Goal: Communication & Community: Answer question/provide support

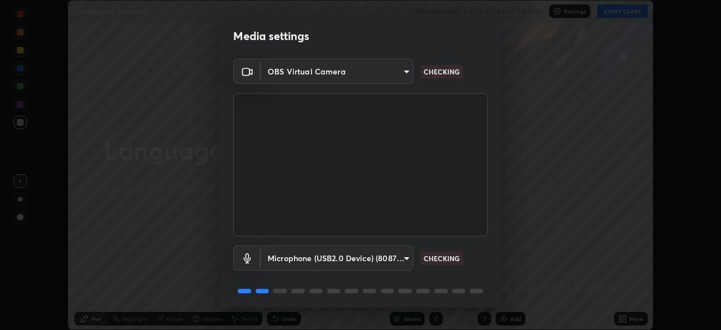
scroll to position [40, 0]
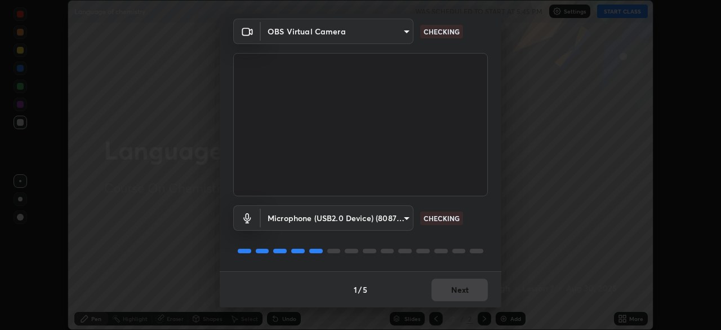
click at [449, 296] on div "1 / 5 Next" at bounding box center [361, 289] width 282 height 36
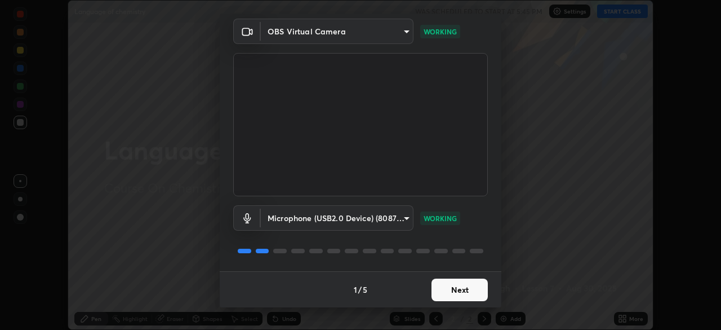
click at [446, 290] on button "Next" at bounding box center [460, 289] width 56 height 23
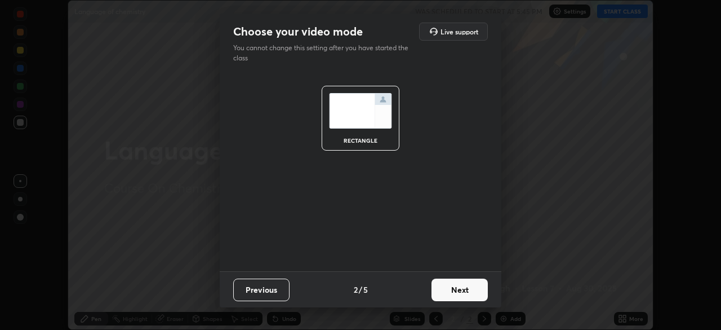
scroll to position [0, 0]
click at [451, 284] on button "Next" at bounding box center [460, 289] width 56 height 23
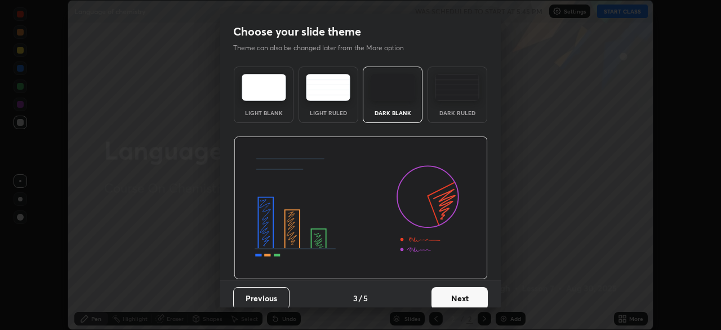
click at [452, 296] on button "Next" at bounding box center [460, 298] width 56 height 23
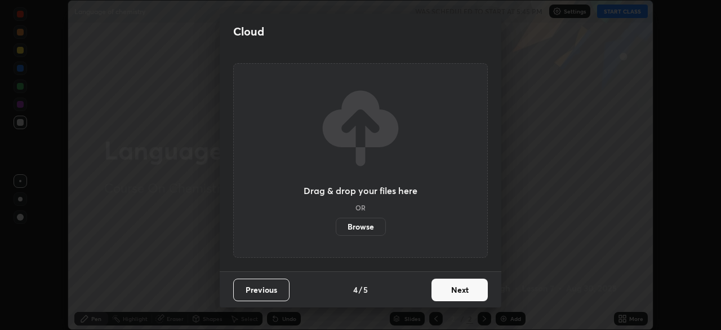
click at [450, 290] on button "Next" at bounding box center [460, 289] width 56 height 23
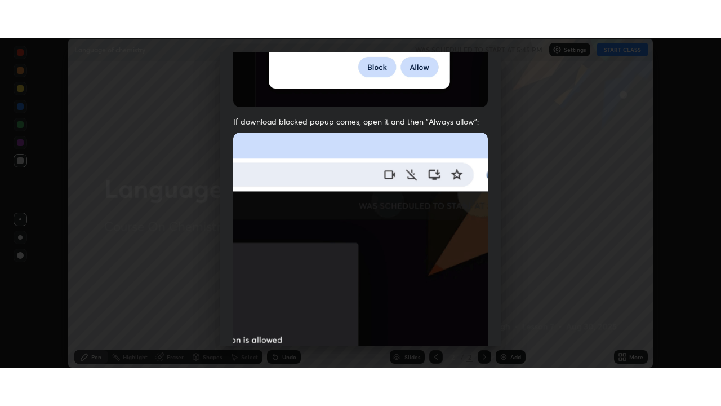
scroll to position [270, 0]
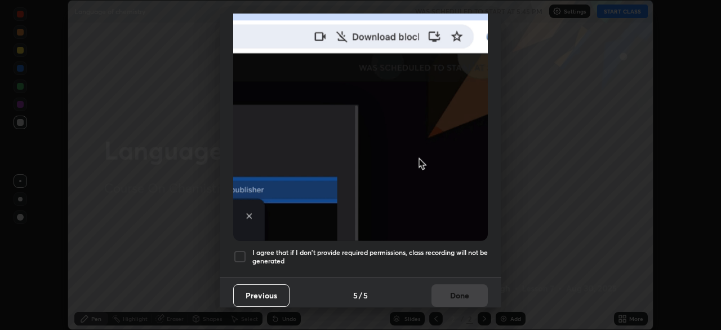
click at [237, 255] on div at bounding box center [240, 257] width 14 height 14
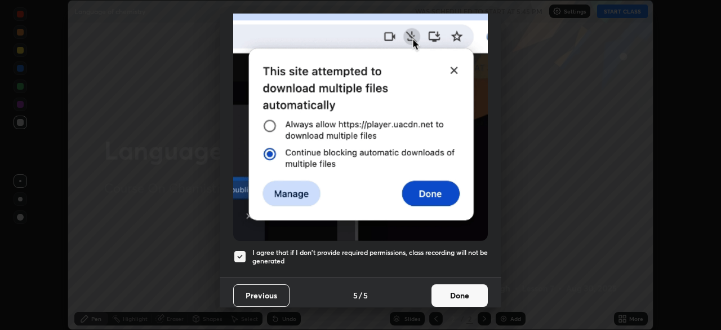
click at [447, 288] on button "Done" at bounding box center [460, 295] width 56 height 23
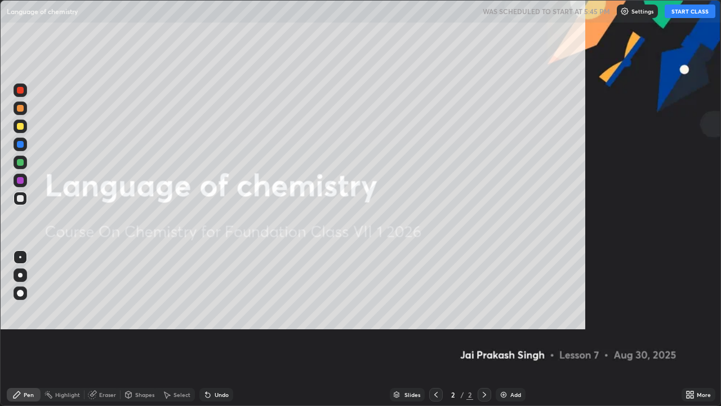
scroll to position [406, 721]
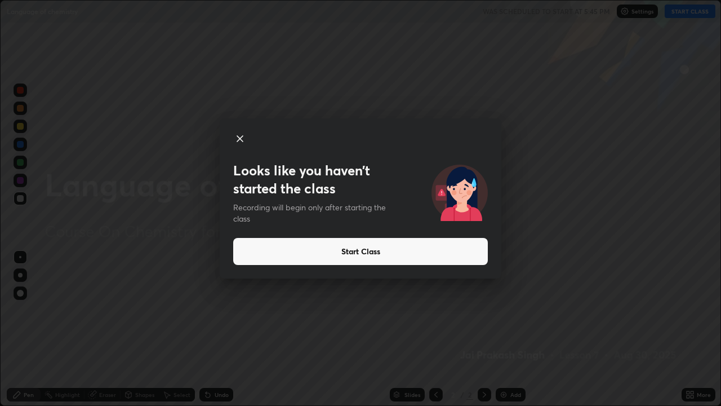
click at [350, 256] on button "Start Class" at bounding box center [360, 251] width 255 height 27
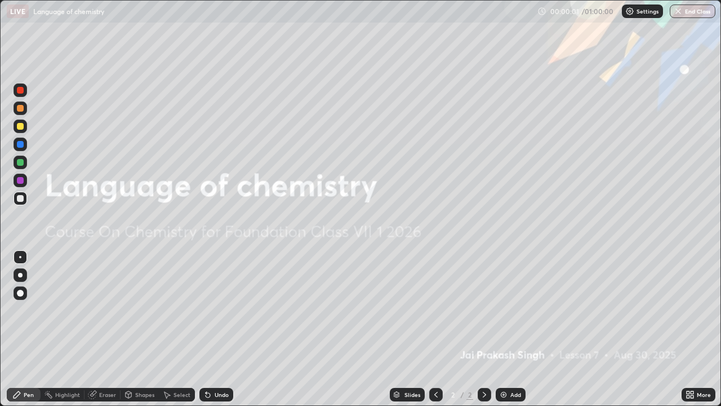
click at [478, 329] on div at bounding box center [485, 395] width 14 height 14
click at [500, 329] on img at bounding box center [503, 394] width 9 height 9
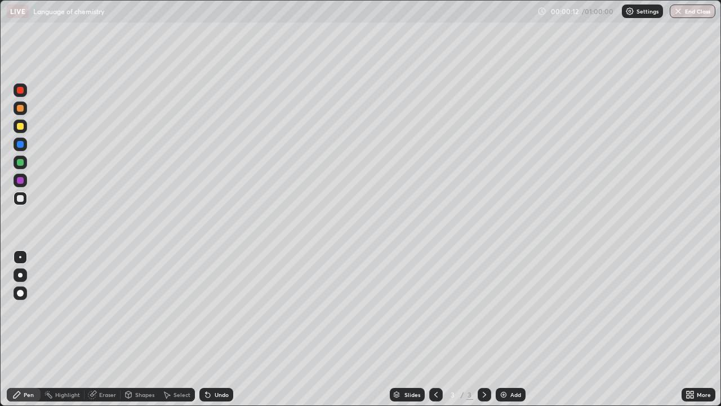
click at [435, 329] on icon at bounding box center [436, 394] width 9 height 9
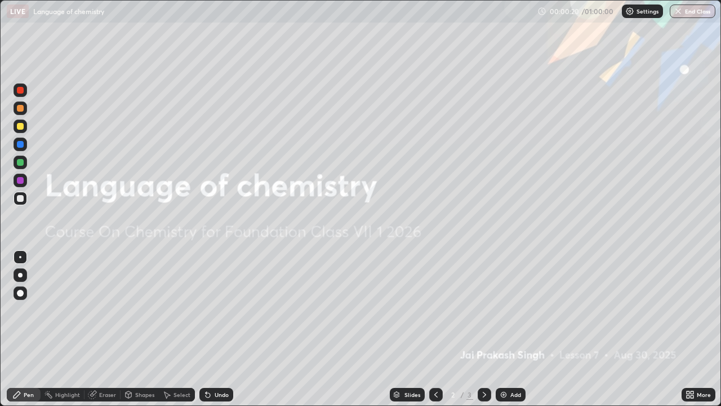
click at [483, 329] on icon at bounding box center [484, 394] width 9 height 9
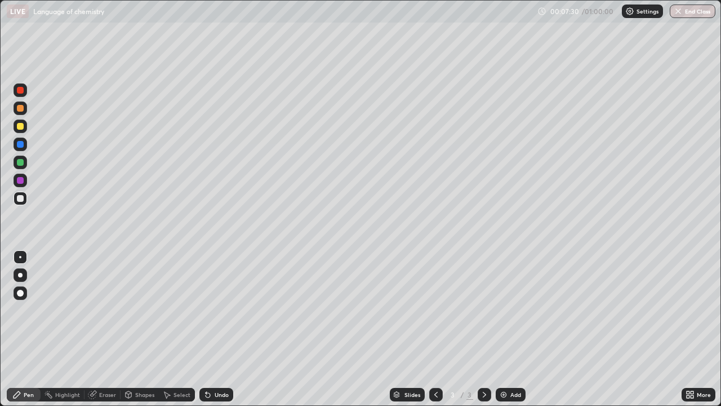
click at [23, 128] on div at bounding box center [20, 126] width 7 height 7
click at [105, 329] on div "Eraser" at bounding box center [107, 395] width 17 height 6
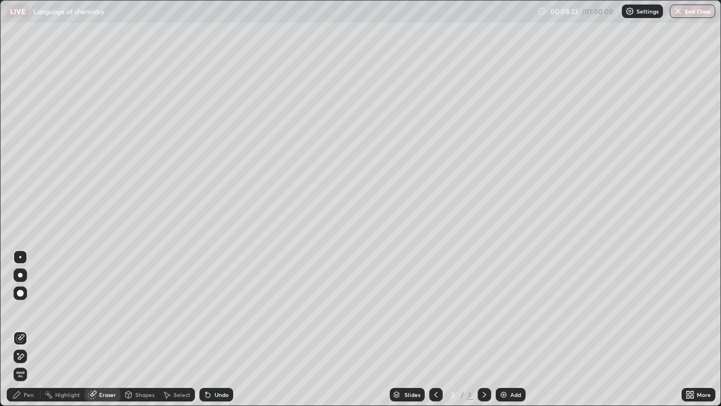
click at [29, 329] on div "Pen" at bounding box center [29, 395] width 10 height 6
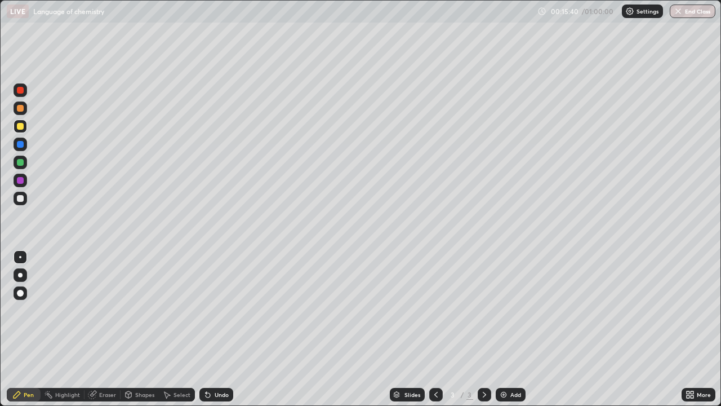
click at [481, 329] on icon at bounding box center [484, 394] width 9 height 9
click at [504, 329] on div "Add" at bounding box center [511, 395] width 30 height 14
click at [103, 329] on div "Eraser" at bounding box center [107, 395] width 17 height 6
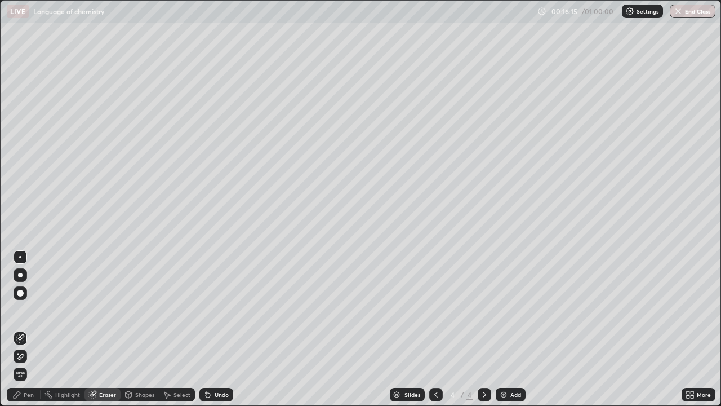
click at [25, 329] on div "Pen" at bounding box center [29, 395] width 10 height 6
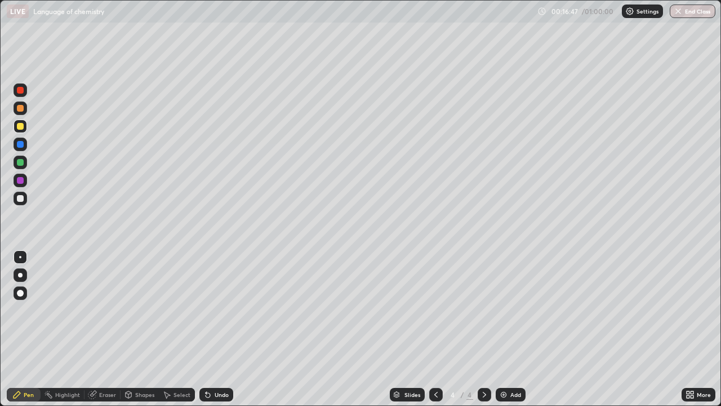
click at [19, 199] on div at bounding box center [20, 198] width 7 height 7
click at [99, 329] on div "Eraser" at bounding box center [107, 395] width 17 height 6
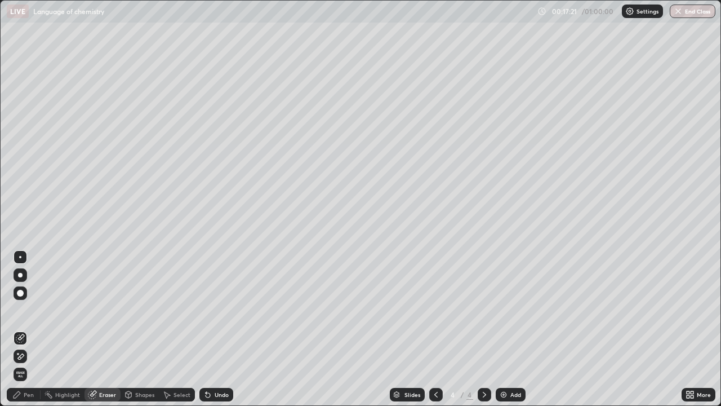
click at [24, 329] on div "Pen" at bounding box center [29, 395] width 10 height 6
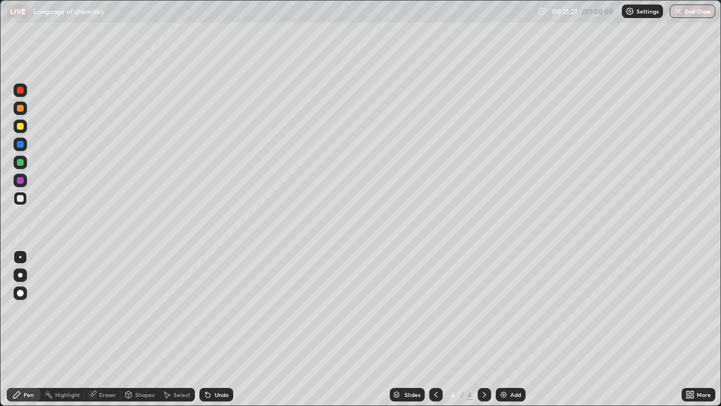
click at [17, 123] on div at bounding box center [20, 126] width 7 height 7
click at [483, 329] on icon at bounding box center [484, 394] width 9 height 9
click at [503, 329] on img at bounding box center [503, 394] width 9 height 9
click at [510, 329] on div "Add" at bounding box center [515, 395] width 11 height 6
click at [483, 329] on icon at bounding box center [484, 394] width 9 height 9
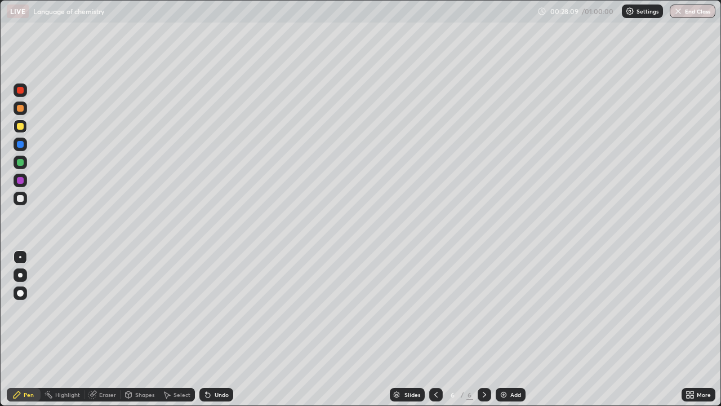
click at [434, 329] on icon at bounding box center [436, 394] width 9 height 9
click at [21, 201] on div at bounding box center [20, 198] width 7 height 7
click at [434, 329] on icon at bounding box center [436, 394] width 9 height 9
click at [480, 329] on icon at bounding box center [484, 394] width 9 height 9
click at [435, 329] on icon at bounding box center [436, 394] width 9 height 9
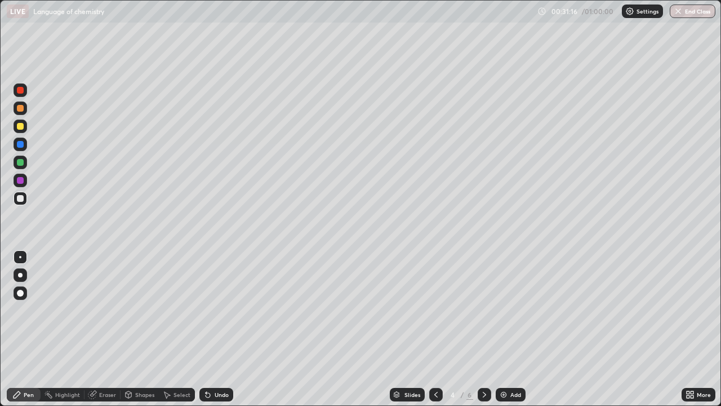
click at [434, 329] on icon at bounding box center [436, 394] width 9 height 9
click at [482, 329] on icon at bounding box center [484, 394] width 9 height 9
click at [490, 329] on div at bounding box center [485, 395] width 14 height 14
click at [436, 329] on icon at bounding box center [436, 394] width 9 height 9
click at [434, 329] on icon at bounding box center [435, 395] width 3 height 6
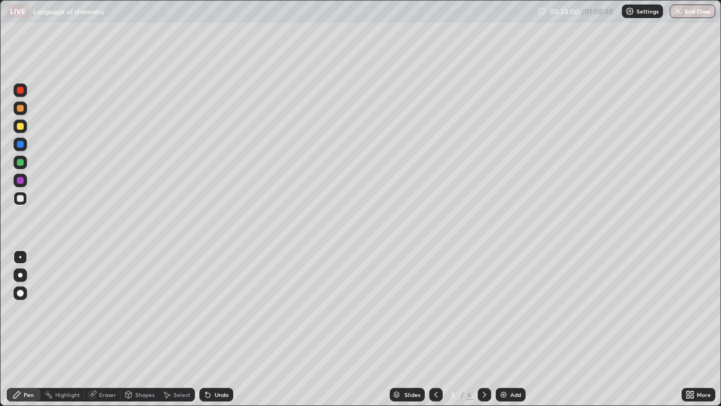
click at [435, 329] on icon at bounding box center [436, 394] width 9 height 9
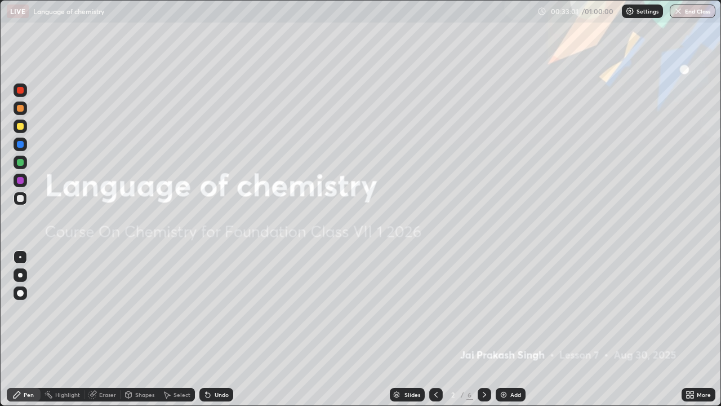
click at [483, 329] on icon at bounding box center [484, 394] width 9 height 9
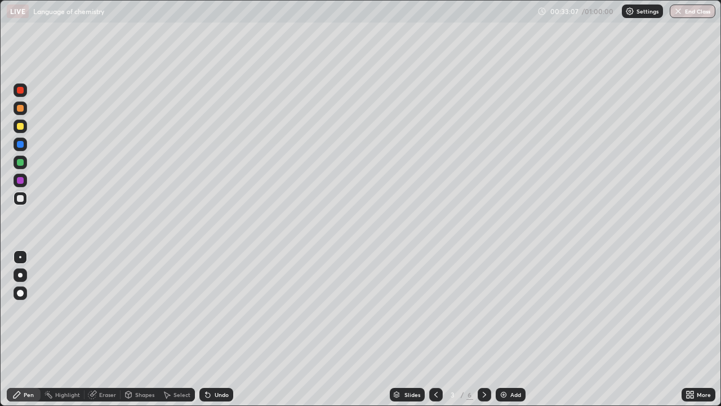
click at [483, 329] on icon at bounding box center [484, 394] width 9 height 9
click at [482, 329] on icon at bounding box center [484, 394] width 9 height 9
click at [435, 329] on icon at bounding box center [436, 394] width 9 height 9
click at [483, 329] on icon at bounding box center [484, 394] width 9 height 9
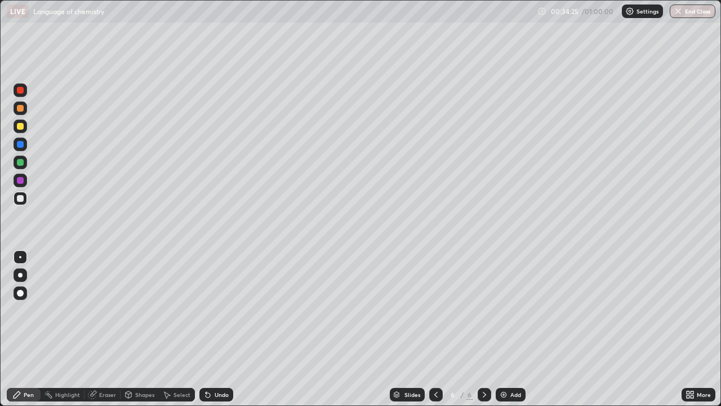
click at [435, 329] on icon at bounding box center [436, 394] width 9 height 9
click at [483, 329] on icon at bounding box center [484, 394] width 9 height 9
click at [20, 128] on div at bounding box center [20, 126] width 7 height 7
click at [17, 199] on div at bounding box center [20, 198] width 7 height 7
click at [19, 197] on div at bounding box center [20, 198] width 7 height 7
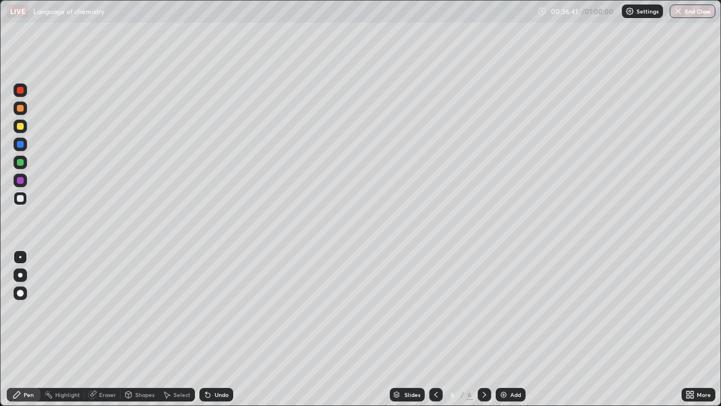
click at [100, 329] on div "Eraser" at bounding box center [107, 395] width 17 height 6
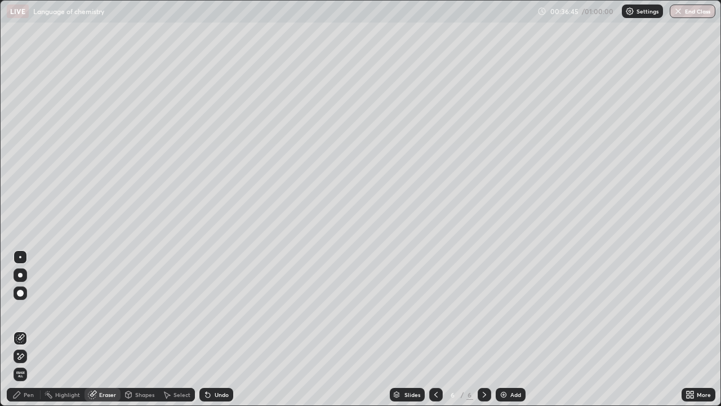
click at [29, 329] on div "Pen" at bounding box center [29, 395] width 10 height 6
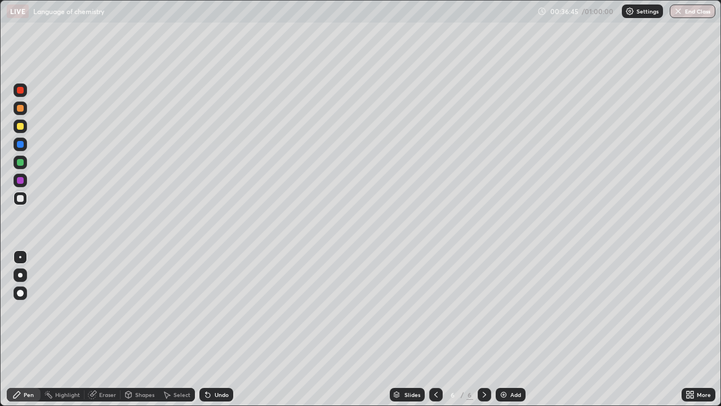
click at [17, 200] on div at bounding box center [20, 198] width 7 height 7
click at [21, 125] on div at bounding box center [20, 126] width 7 height 7
click at [17, 198] on div at bounding box center [20, 198] width 7 height 7
click at [19, 143] on div at bounding box center [20, 144] width 7 height 7
click at [101, 329] on div "Eraser" at bounding box center [107, 395] width 17 height 6
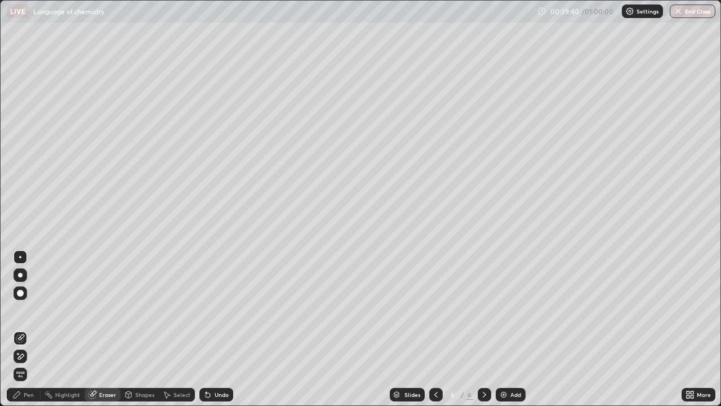
click at [21, 329] on icon at bounding box center [16, 394] width 9 height 9
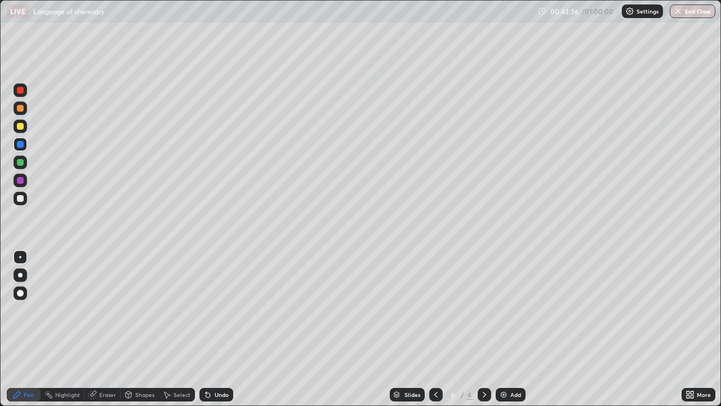
click at [503, 329] on div "Add" at bounding box center [511, 395] width 30 height 14
click at [21, 126] on div at bounding box center [20, 126] width 7 height 7
click at [20, 199] on div at bounding box center [20, 198] width 7 height 7
click at [505, 329] on div "Add" at bounding box center [511, 395] width 30 height 14
click at [17, 164] on div at bounding box center [20, 162] width 7 height 7
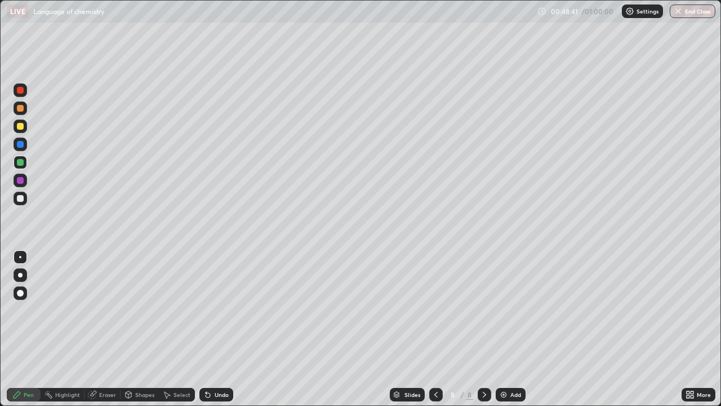
click at [20, 197] on div at bounding box center [20, 198] width 7 height 7
click at [98, 329] on div "Eraser" at bounding box center [103, 395] width 36 height 14
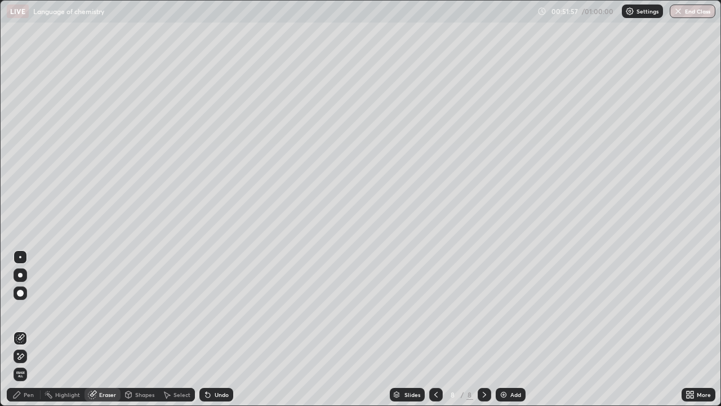
click at [20, 329] on icon at bounding box center [17, 394] width 7 height 7
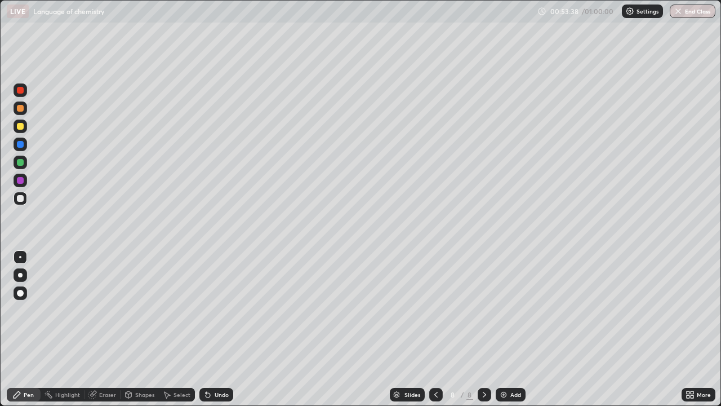
click at [100, 329] on div "Eraser" at bounding box center [107, 395] width 17 height 6
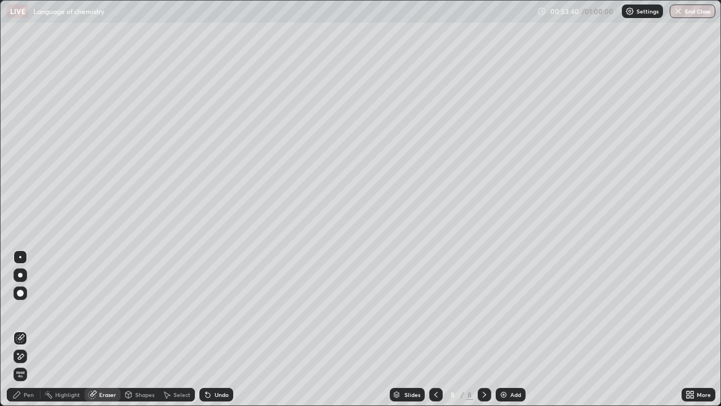
click at [17, 329] on icon at bounding box center [16, 394] width 9 height 9
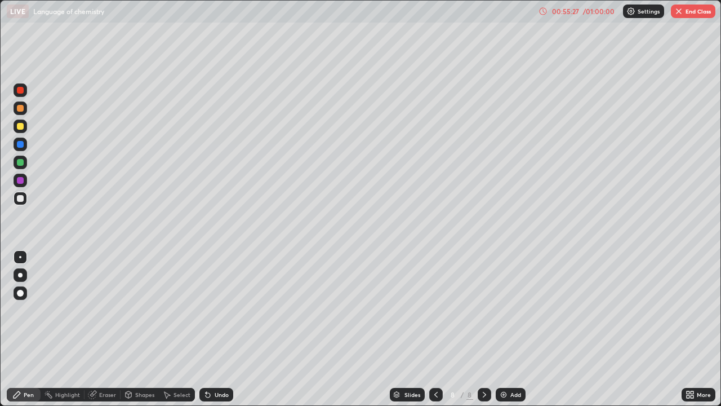
click at [481, 329] on icon at bounding box center [484, 394] width 9 height 9
click at [508, 329] on div "Add" at bounding box center [511, 395] width 30 height 14
click at [432, 329] on icon at bounding box center [436, 394] width 9 height 9
click at [434, 329] on icon at bounding box center [435, 395] width 3 height 6
click at [433, 329] on icon at bounding box center [436, 394] width 9 height 9
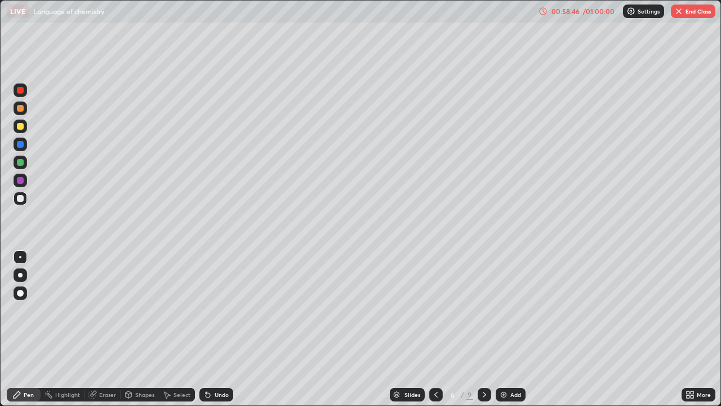
click at [435, 329] on icon at bounding box center [436, 394] width 9 height 9
click at [478, 329] on div at bounding box center [485, 395] width 14 height 14
click at [483, 329] on icon at bounding box center [484, 394] width 9 height 9
click at [480, 329] on icon at bounding box center [484, 394] width 9 height 9
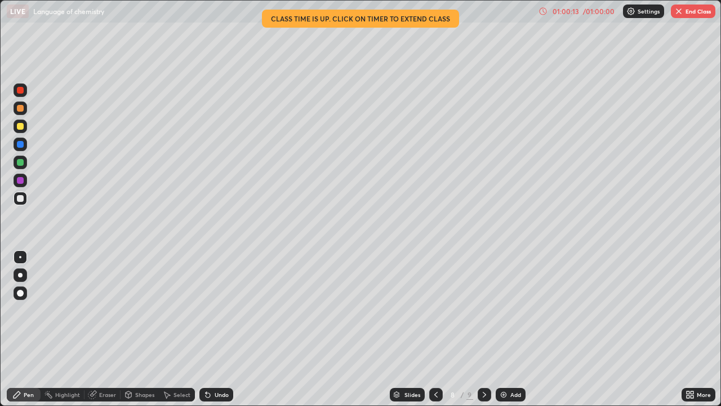
click at [601, 12] on div "/ 01:00:00" at bounding box center [598, 11] width 35 height 7
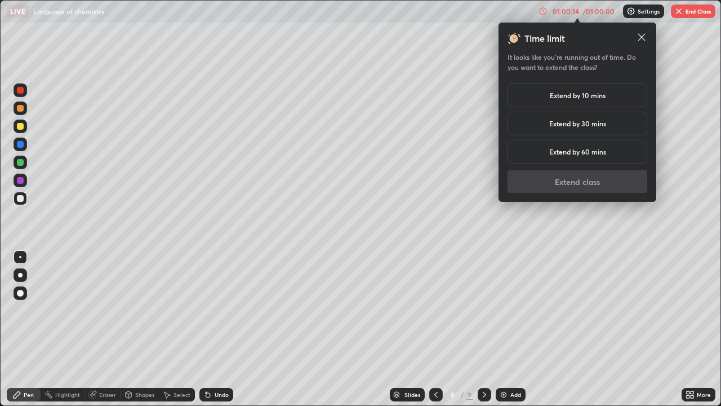
click at [582, 94] on h5 "Extend by 10 mins" at bounding box center [578, 95] width 56 height 10
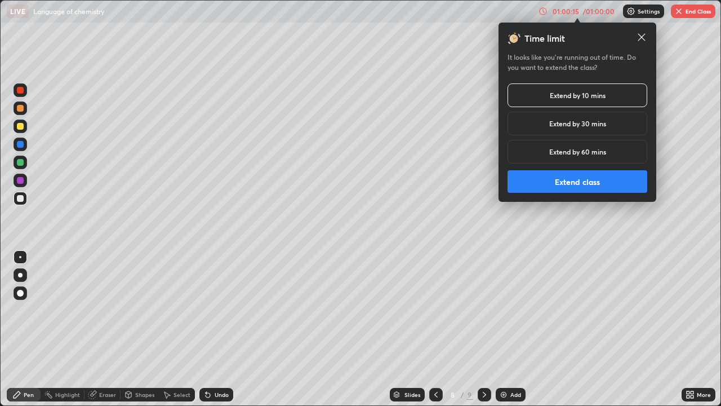
click at [580, 183] on button "Extend class" at bounding box center [578, 181] width 140 height 23
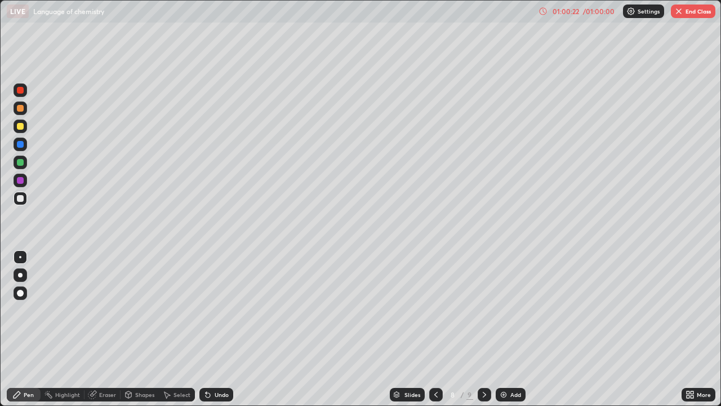
click at [483, 329] on icon at bounding box center [484, 394] width 9 height 9
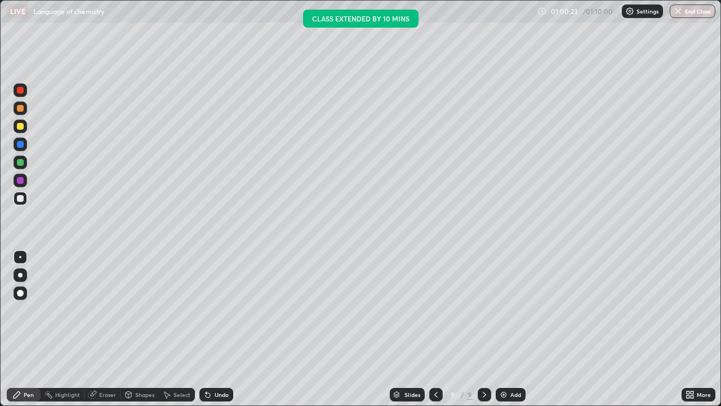
click at [435, 329] on icon at bounding box center [436, 394] width 9 height 9
click at [483, 329] on icon at bounding box center [484, 394] width 9 height 9
click at [435, 329] on icon at bounding box center [436, 394] width 9 height 9
click at [478, 329] on div at bounding box center [485, 395] width 14 height 14
click at [430, 329] on div at bounding box center [436, 395] width 14 height 14
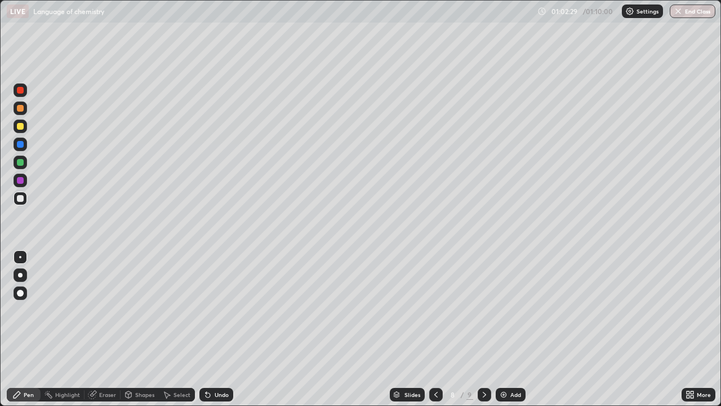
click at [434, 329] on icon at bounding box center [436, 394] width 9 height 9
click at [432, 329] on icon at bounding box center [436, 394] width 9 height 9
click at [435, 329] on icon at bounding box center [436, 394] width 9 height 9
click at [421, 329] on div "Slides" at bounding box center [407, 395] width 35 height 14
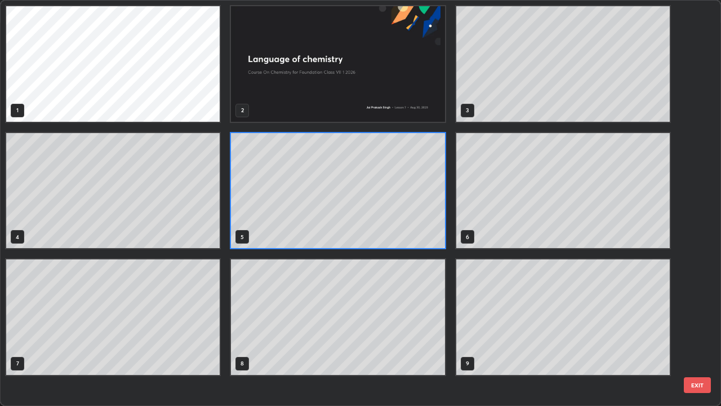
scroll to position [401, 714]
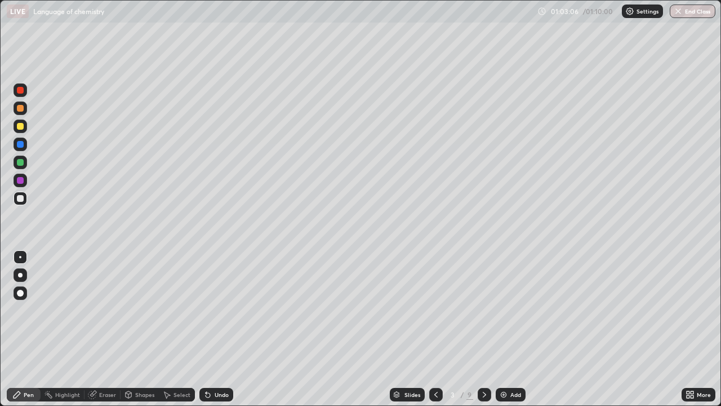
click at [483, 329] on icon at bounding box center [484, 394] width 9 height 9
click at [478, 329] on div at bounding box center [485, 395] width 14 height 14
click at [483, 329] on icon at bounding box center [484, 394] width 9 height 9
click at [695, 11] on button "End Class" at bounding box center [693, 12] width 46 height 14
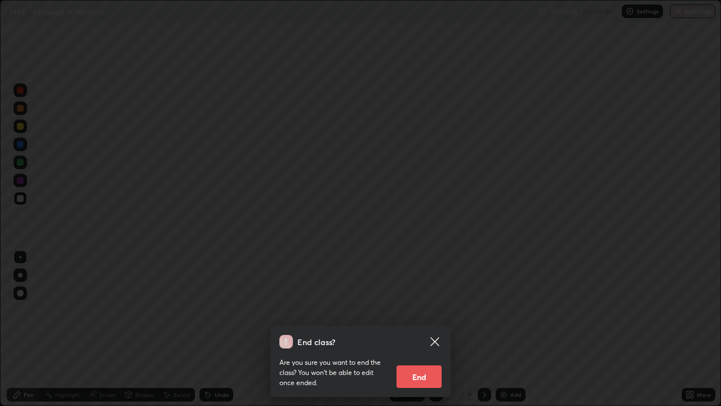
click at [420, 329] on button "End" at bounding box center [419, 376] width 45 height 23
